Goal: Task Accomplishment & Management: Complete application form

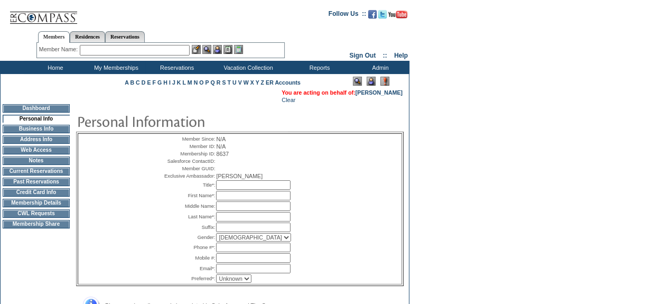
click at [238, 190] on input "text" at bounding box center [253, 185] width 74 height 10
type input "Mr."
click at [243, 200] on input "text" at bounding box center [253, 196] width 74 height 10
type input "Richard"
click at [242, 221] on input "text" at bounding box center [253, 217] width 74 height 10
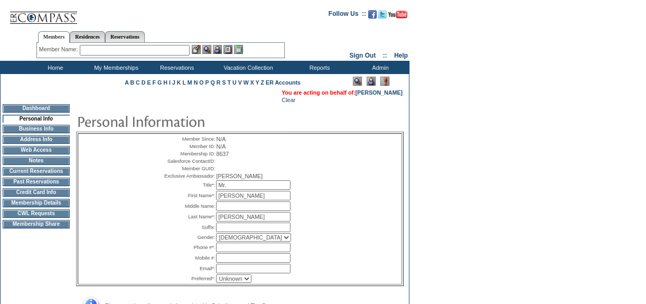
type input "O'Hare"
click at [249, 252] on input "text" at bounding box center [253, 247] width 74 height 10
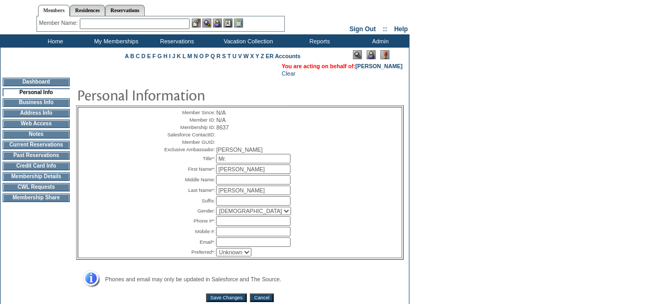
scroll to position [48, 0]
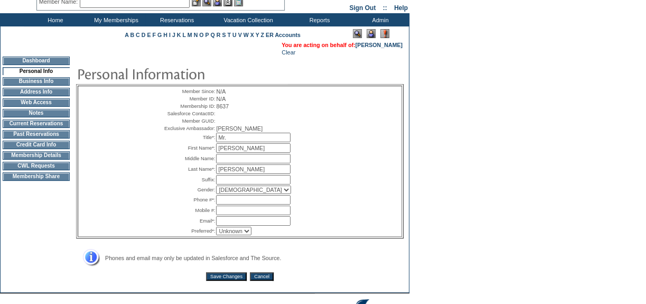
click at [226, 204] on input "text" at bounding box center [253, 200] width 74 height 10
paste input "[EMAIL_ADDRESS][DOMAIN_NAME]"
type input "[EMAIL_ADDRESS][DOMAIN_NAME]"
click at [228, 184] on input "text" at bounding box center [253, 180] width 74 height 10
type input "123.456.7890"
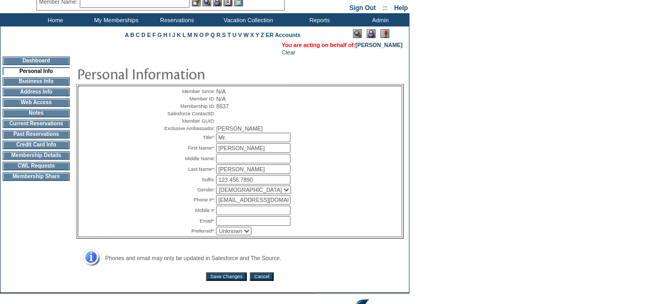
drag, startPoint x: 277, startPoint y: 215, endPoint x: 215, endPoint y: 213, distance: 61.8
click at [215, 213] on table "Member Since: N/A Member ID: N/A Membership ID: 8637 Salesforce ContactID: Memb…" at bounding box center [240, 161] width 158 height 150
click at [231, 226] on input "text" at bounding box center [253, 221] width 74 height 10
paste input "[EMAIL_ADDRESS][DOMAIN_NAME]"
type input "[EMAIL_ADDRESS][DOMAIN_NAME]"
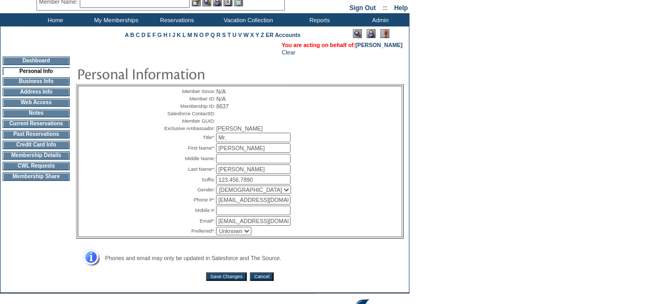
drag, startPoint x: 283, startPoint y: 217, endPoint x: 204, endPoint y: 214, distance: 78.7
click at [204, 204] on tr "Phone #*: dick@dickohare.com *" at bounding box center [240, 200] width 156 height 10
drag, startPoint x: 259, startPoint y: 195, endPoint x: 216, endPoint y: 195, distance: 43.3
click at [216, 184] on input "123.456.7890" at bounding box center [253, 180] width 74 height 10
click at [224, 204] on input "text" at bounding box center [253, 200] width 74 height 10
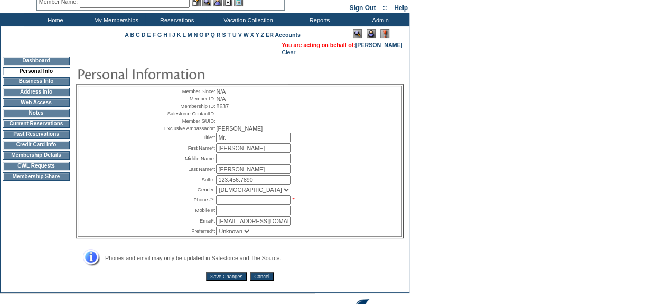
paste input "123.456.7890"
type input "123.456.7890"
drag, startPoint x: 267, startPoint y: 196, endPoint x: 202, endPoint y: 194, distance: 64.5
click at [202, 184] on tr "Suffix: 123.456.7890" at bounding box center [240, 180] width 156 height 10
click at [248, 235] on select "Unknown Email Phone Mobile" at bounding box center [233, 231] width 35 height 8
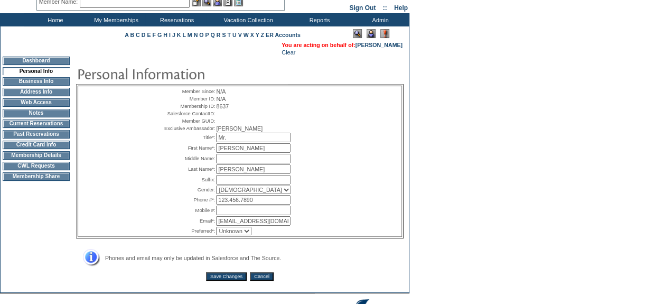
select select "E"
click at [216, 235] on select "Unknown Email Phone Mobile" at bounding box center [233, 231] width 35 height 8
click at [230, 280] on input "Save Changes" at bounding box center [226, 276] width 41 height 8
